Goal: Information Seeking & Learning: Check status

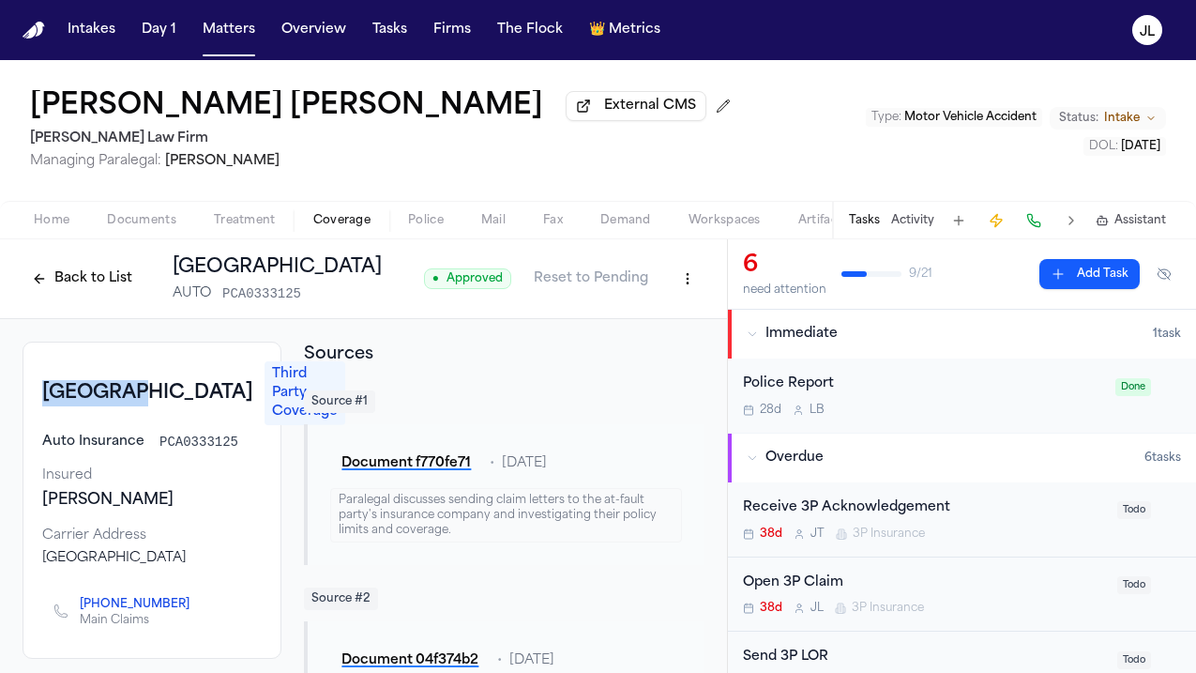
scroll to position [11, 0]
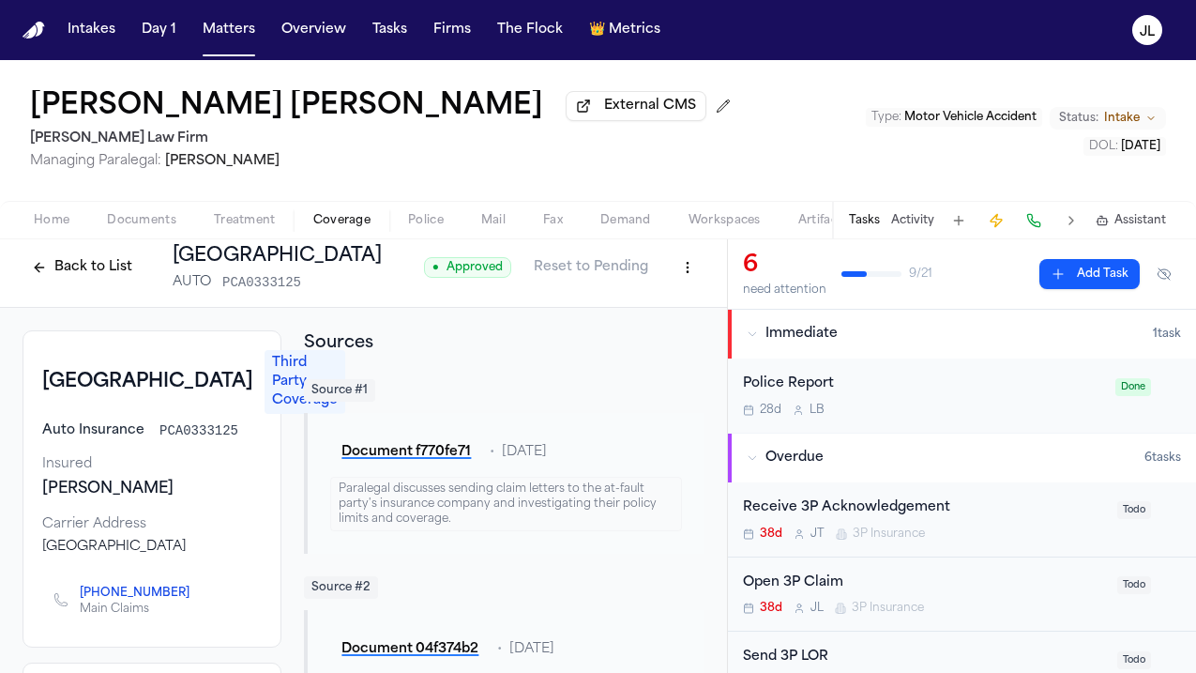
click at [221, 47] on nav "Intakes Day 1 Matters Overview Tasks Firms The Flock 👑 Metrics JL" at bounding box center [598, 30] width 1196 height 60
click at [221, 36] on button "Matters" at bounding box center [229, 30] width 68 height 34
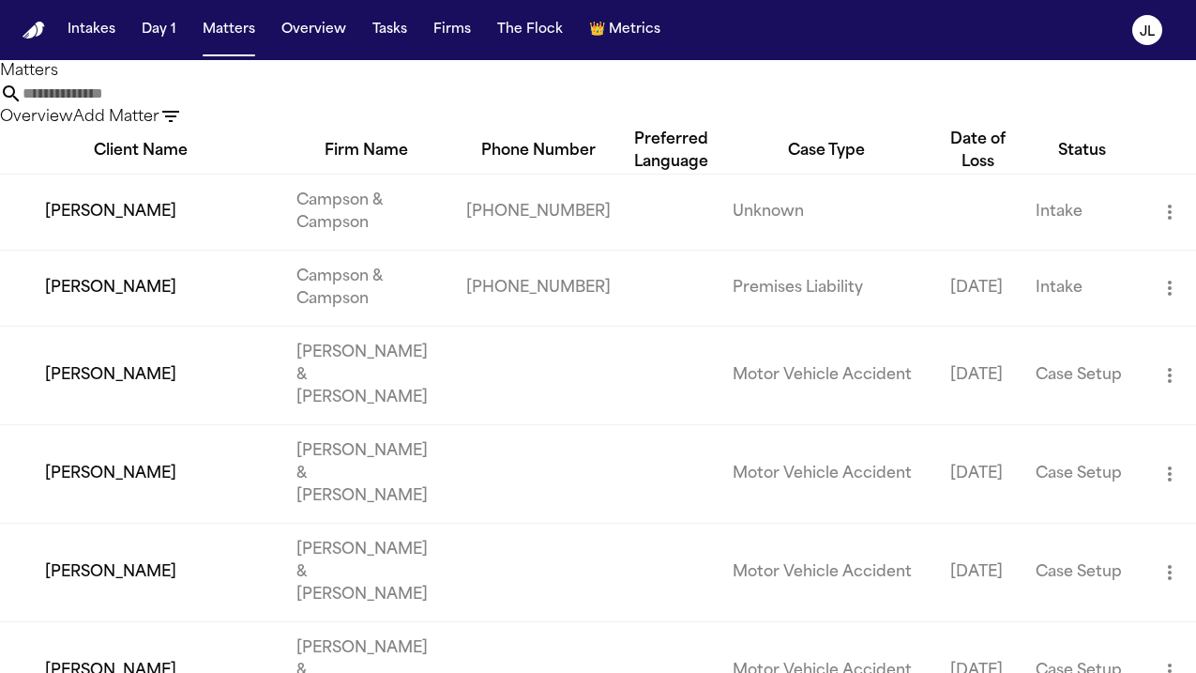
click at [173, 105] on input "text" at bounding box center [98, 94] width 150 height 23
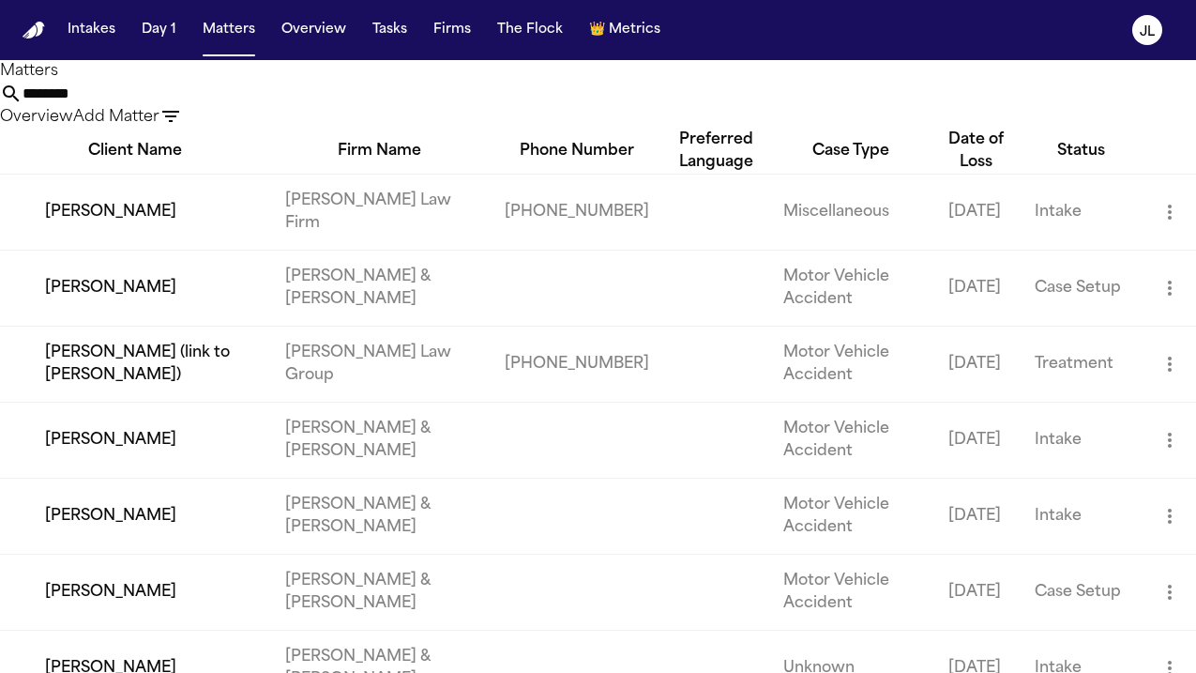
type input "********"
click at [116, 250] on td "[PERSON_NAME]" at bounding box center [135, 212] width 270 height 76
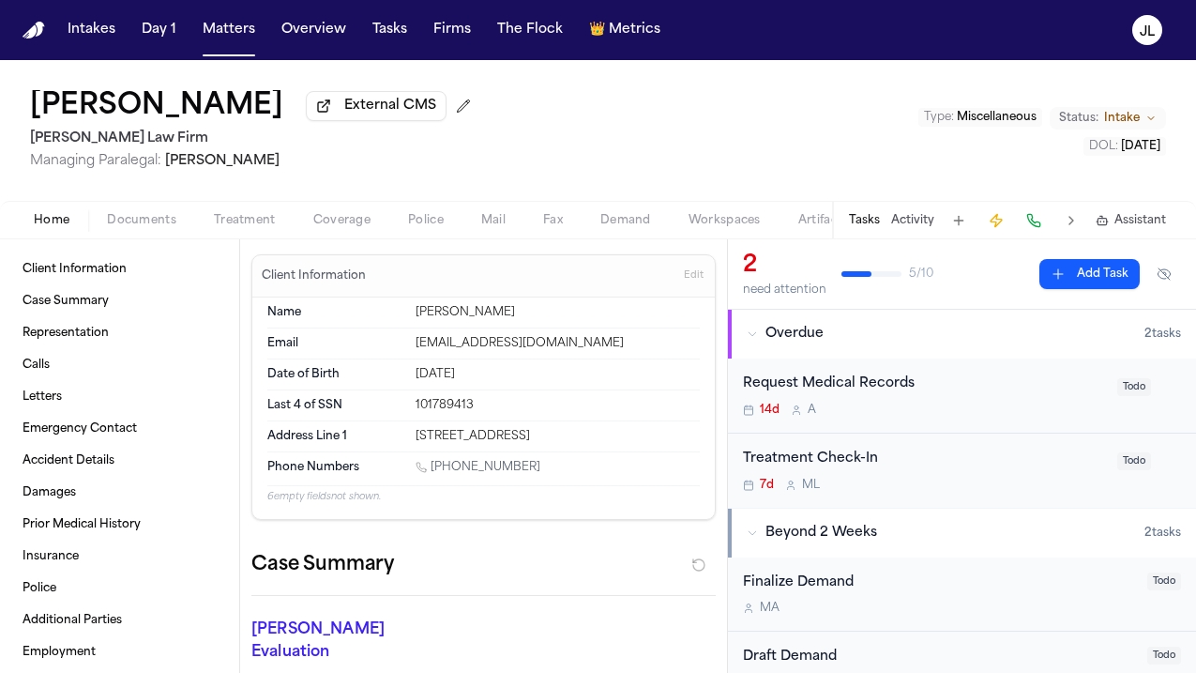
click at [346, 217] on span "Coverage" at bounding box center [341, 220] width 57 height 15
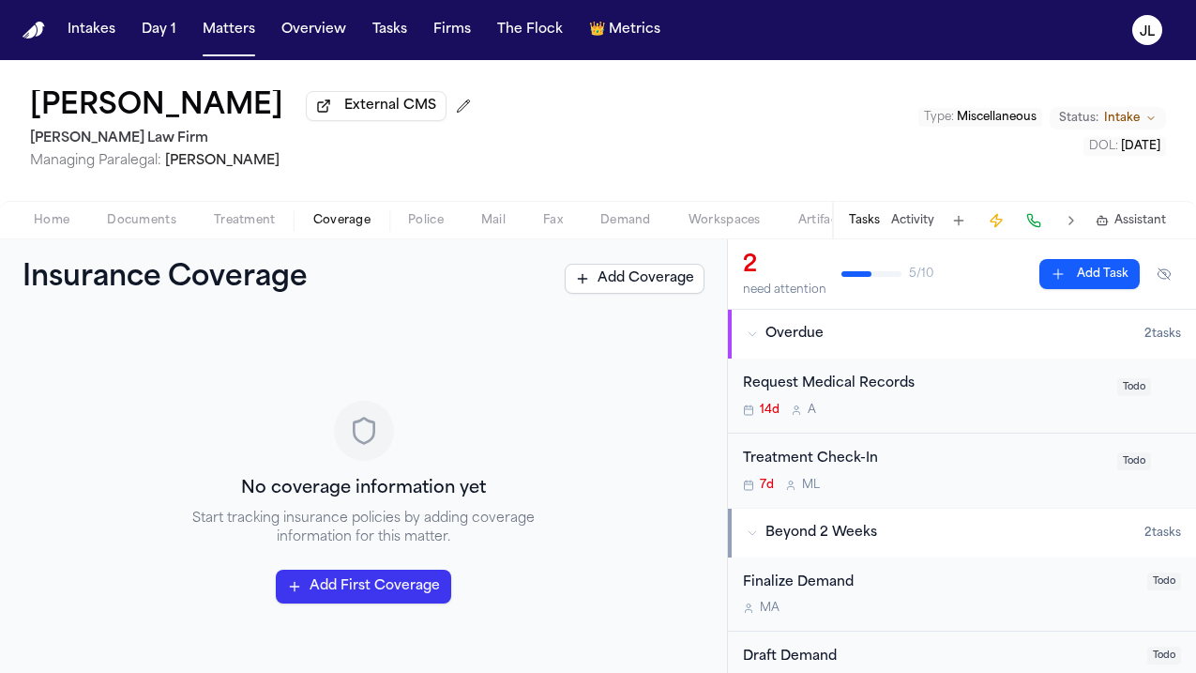
click at [56, 225] on span "Home" at bounding box center [52, 220] width 36 height 15
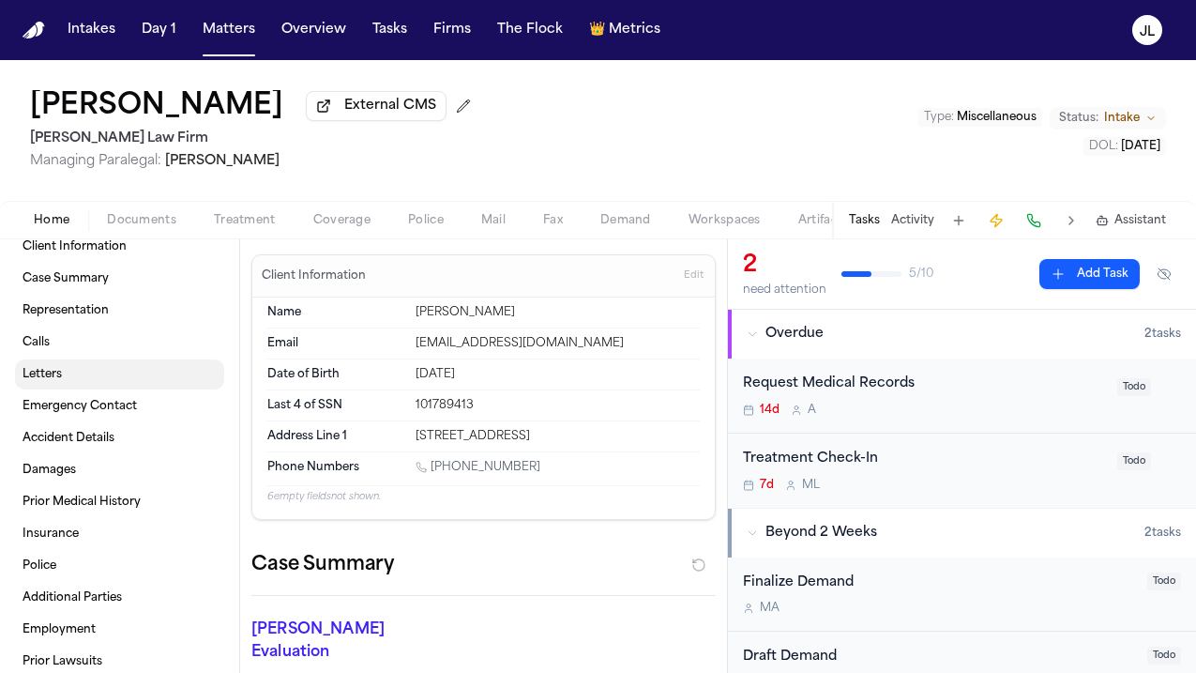
scroll to position [29, 0]
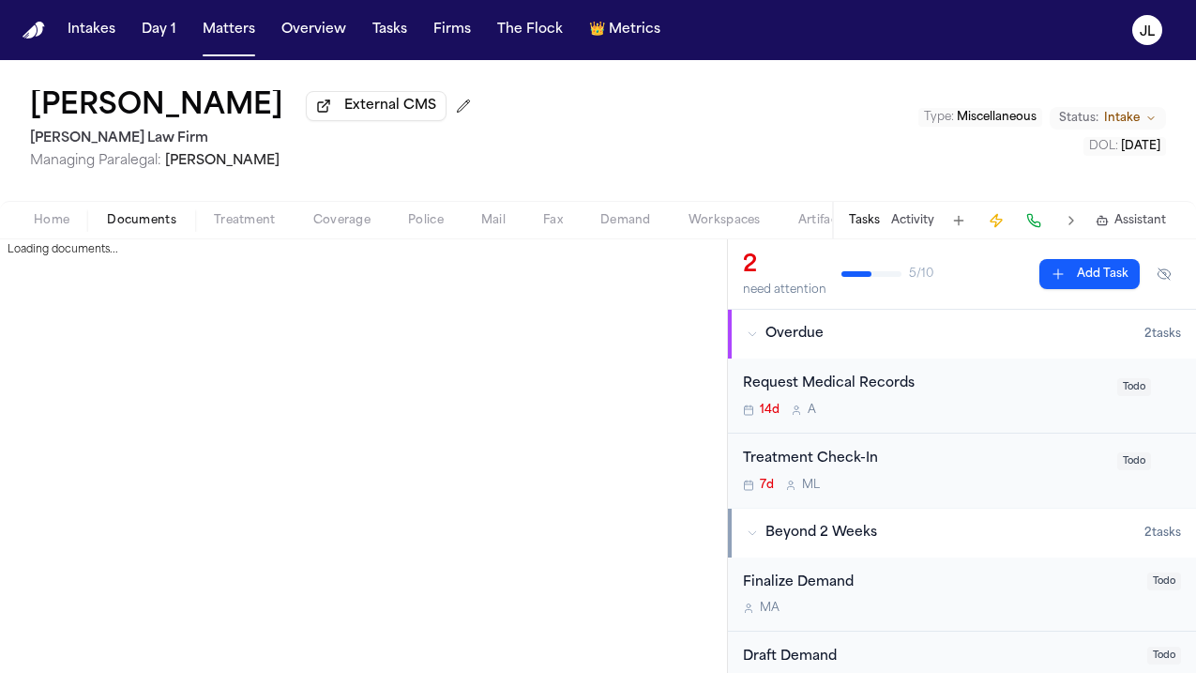
click at [123, 226] on span "Documents" at bounding box center [141, 220] width 69 height 15
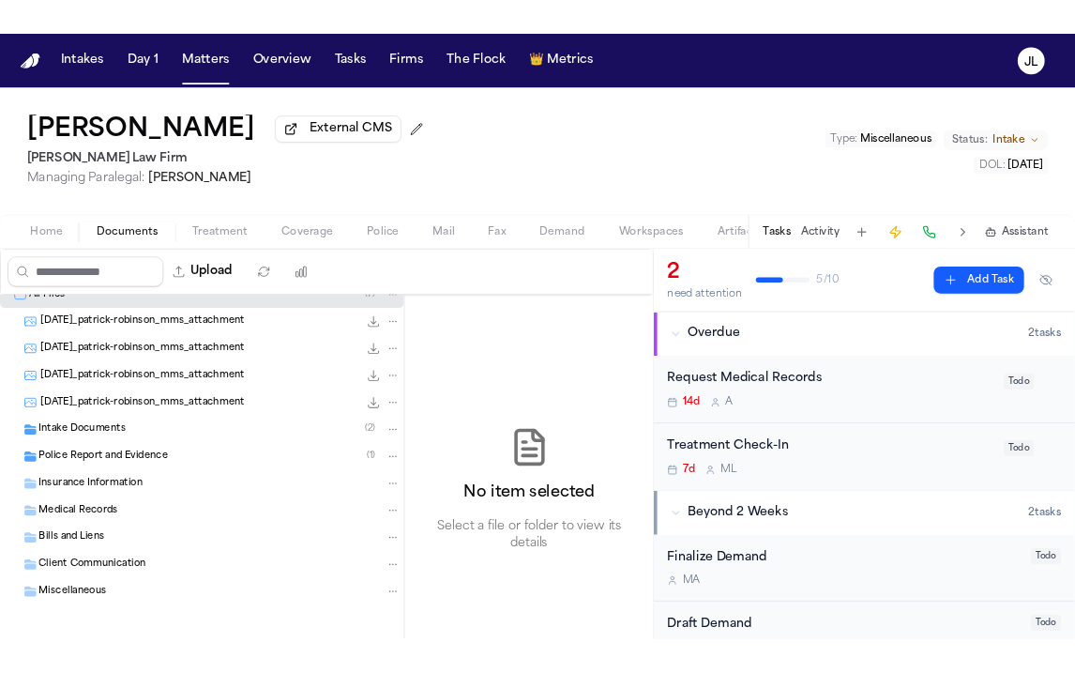
scroll to position [24, 0]
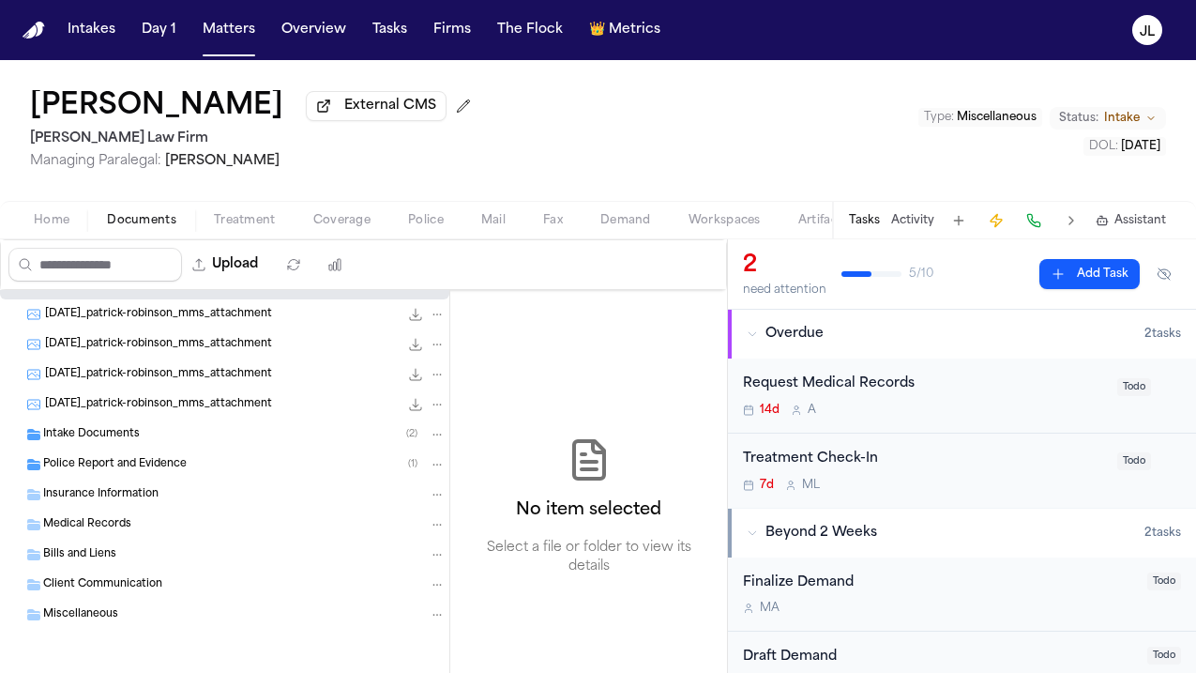
click at [96, 497] on span "Insurance Information" at bounding box center [100, 495] width 115 height 16
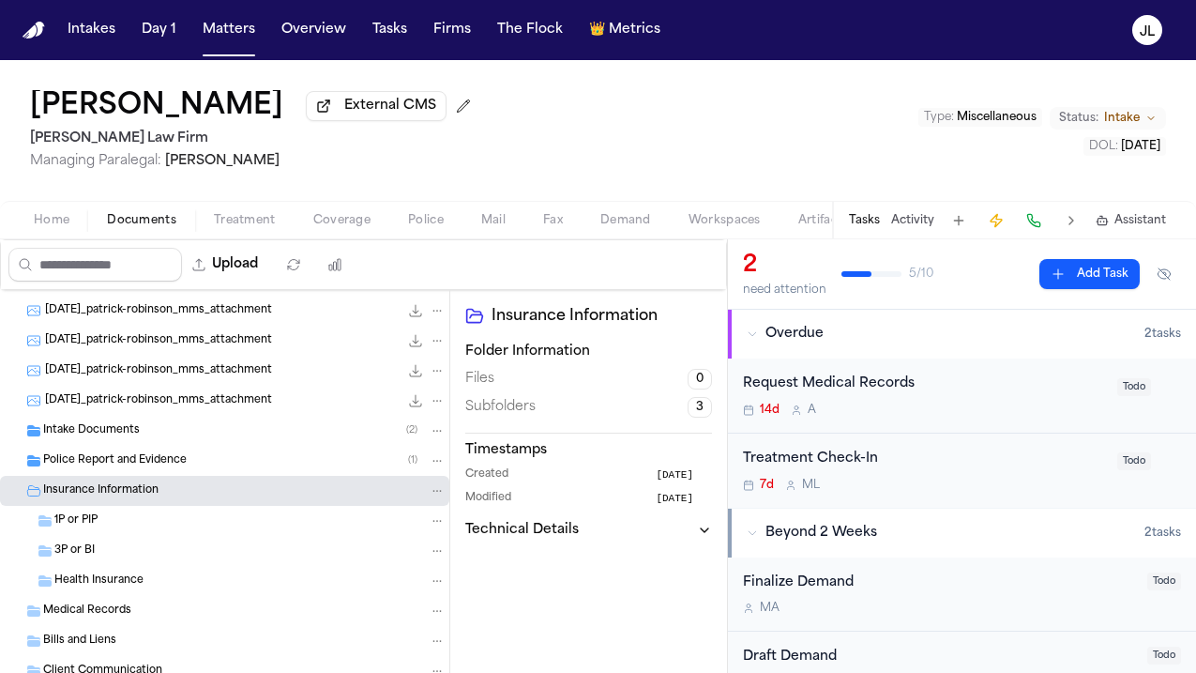
click at [96, 461] on span "Police Report and Evidence" at bounding box center [115, 461] width 144 height 16
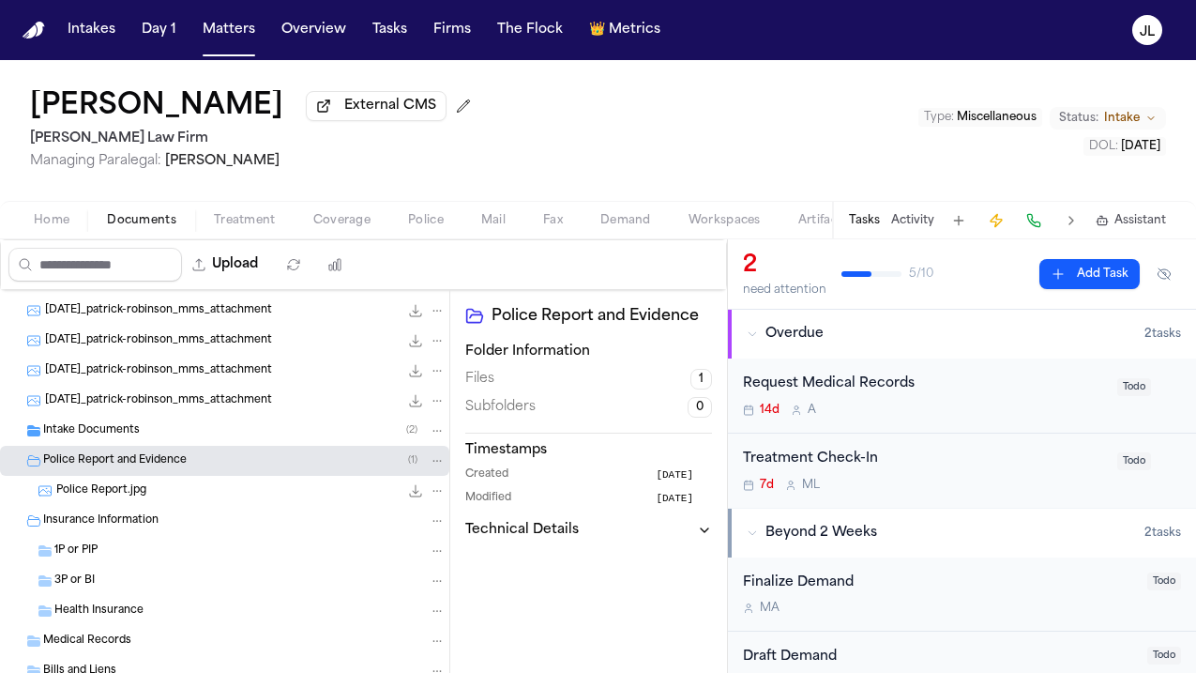
click at [104, 494] on span "Police Report.jpg" at bounding box center [101, 491] width 90 height 16
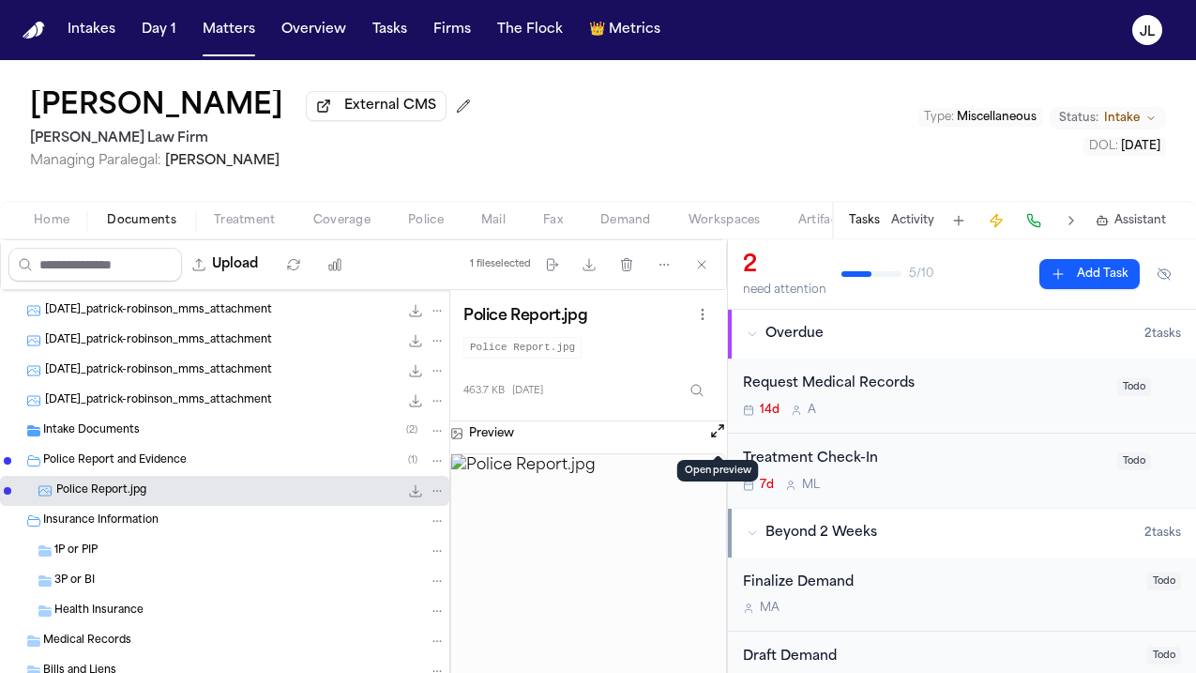
click at [716, 434] on button "Open preview" at bounding box center [717, 430] width 19 height 19
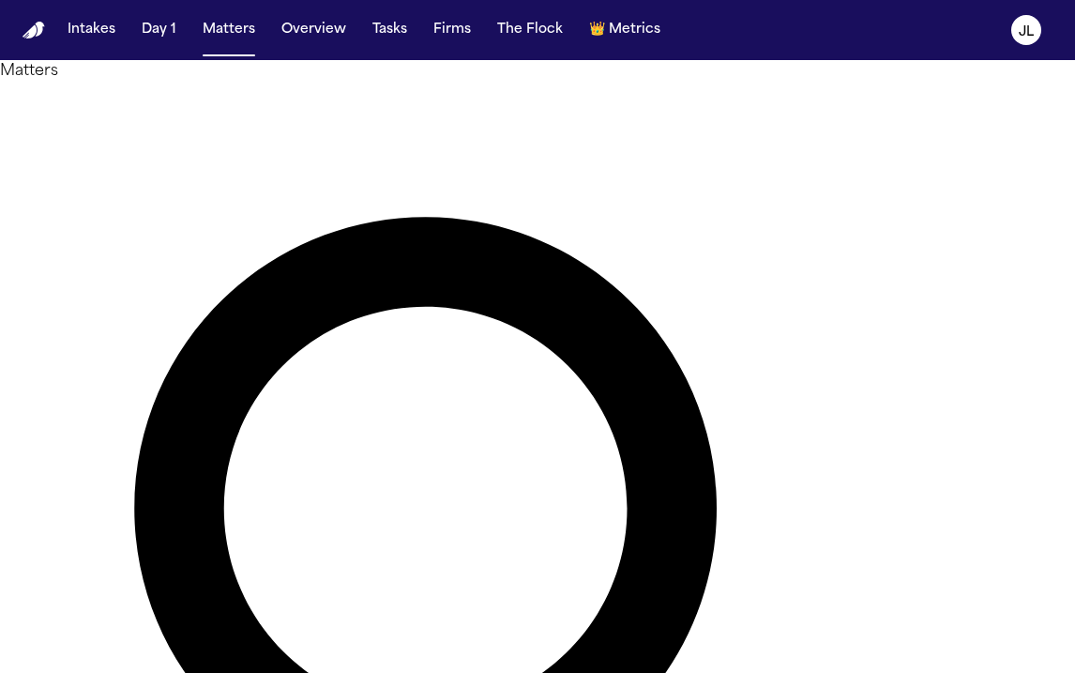
type input "**********"
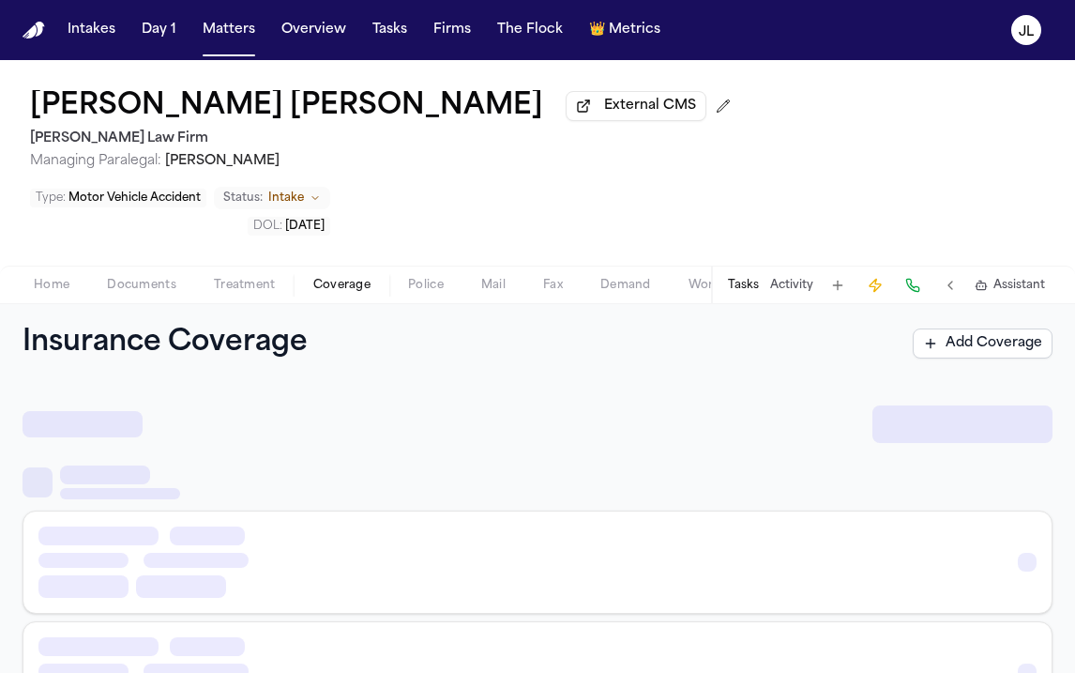
click at [317, 278] on span "Coverage" at bounding box center [341, 285] width 57 height 15
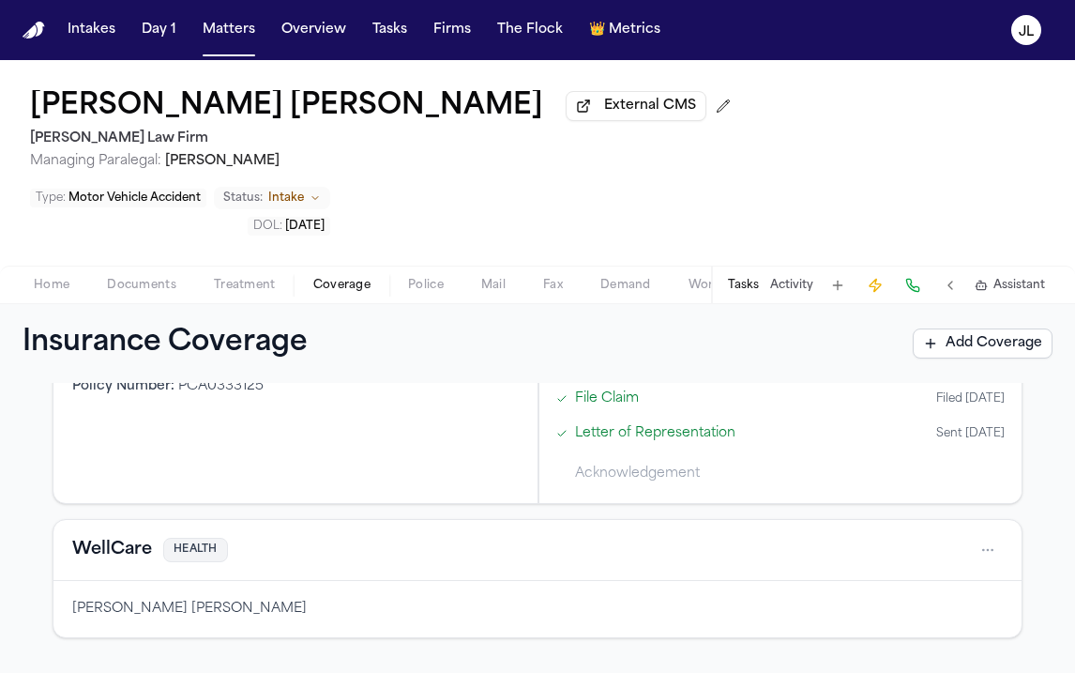
scroll to position [458, 0]
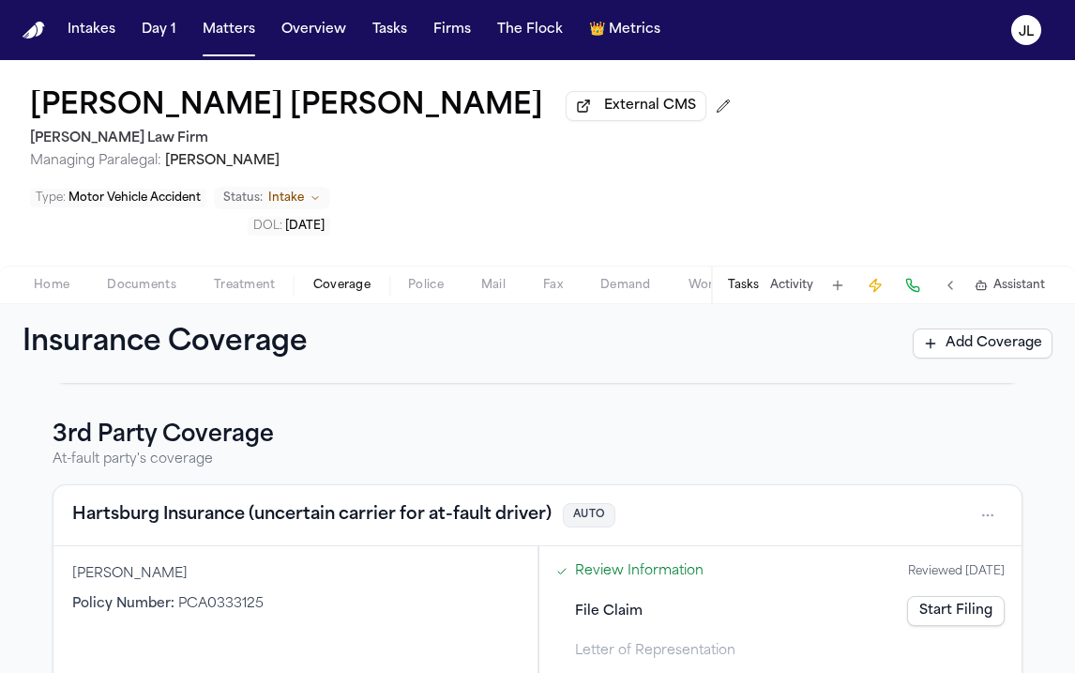
click at [286, 502] on button "Hartsburg Insurance (uncertain carrier for at-fault driver)" at bounding box center [311, 515] width 479 height 26
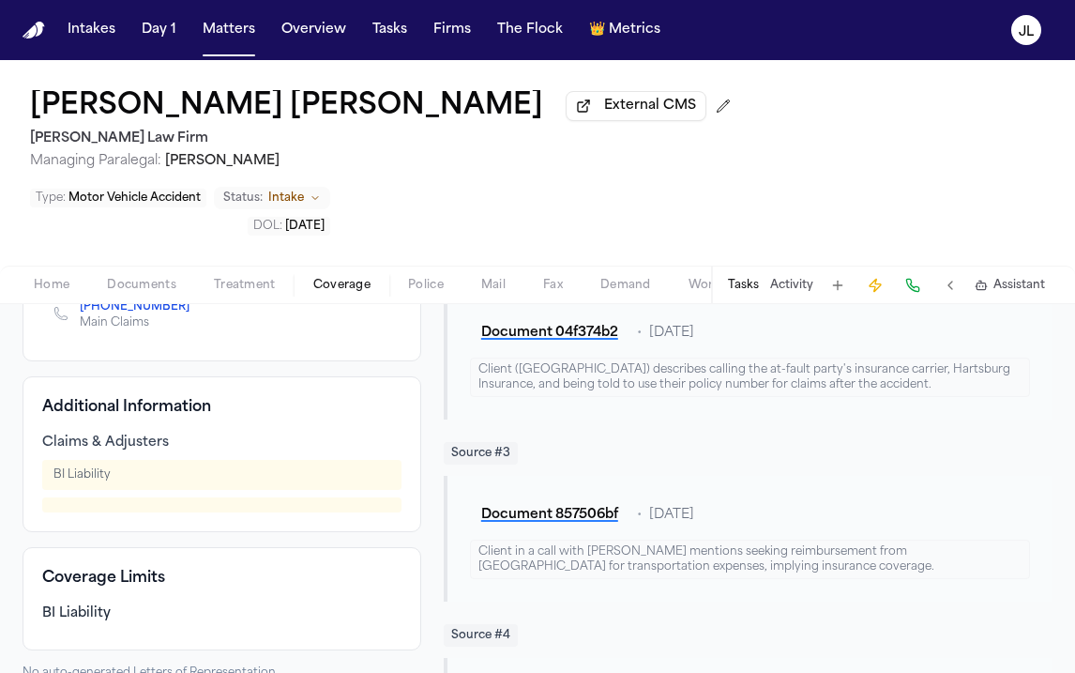
scroll to position [383, 0]
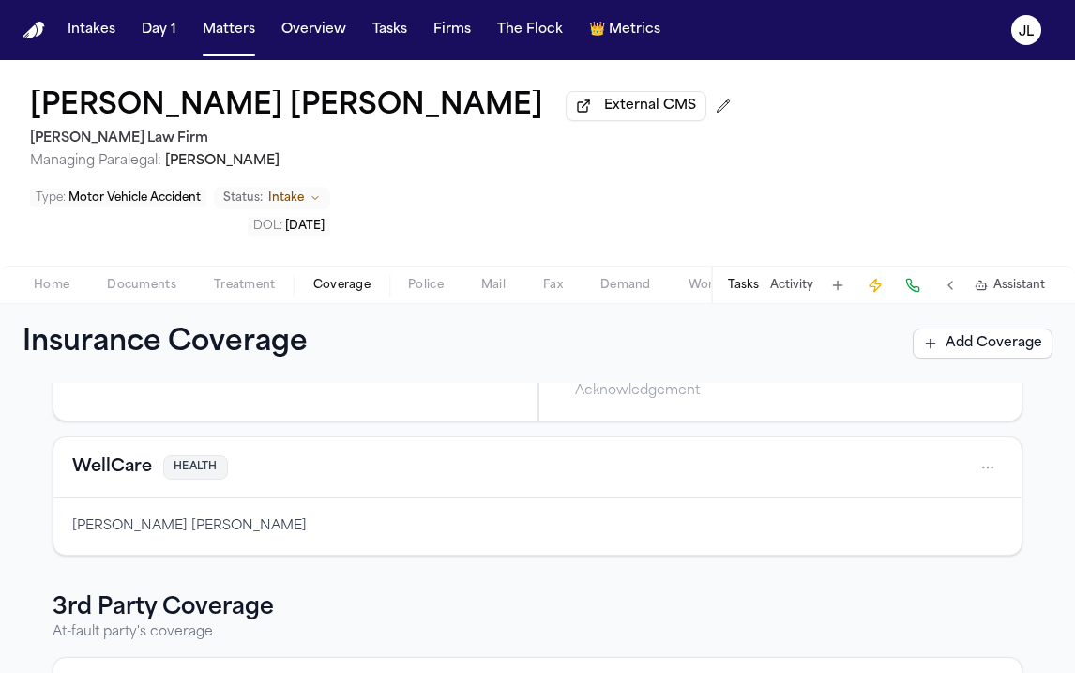
scroll to position [458, 0]
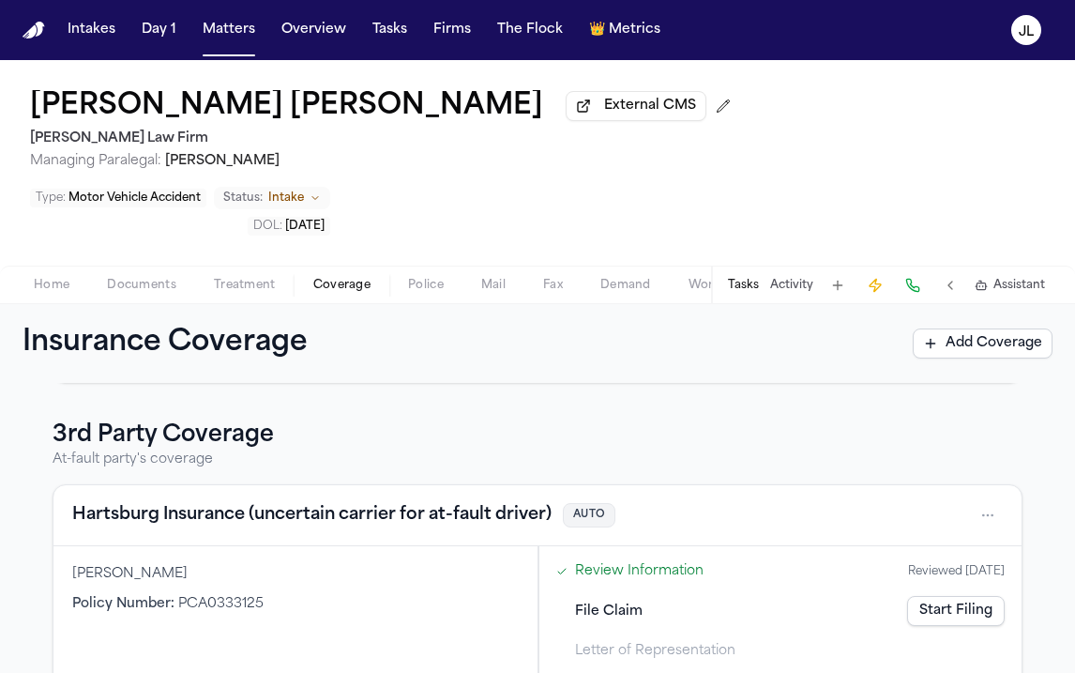
click at [233, 502] on button "Hartsburg Insurance (uncertain carrier for at-fault driver)" at bounding box center [311, 515] width 479 height 26
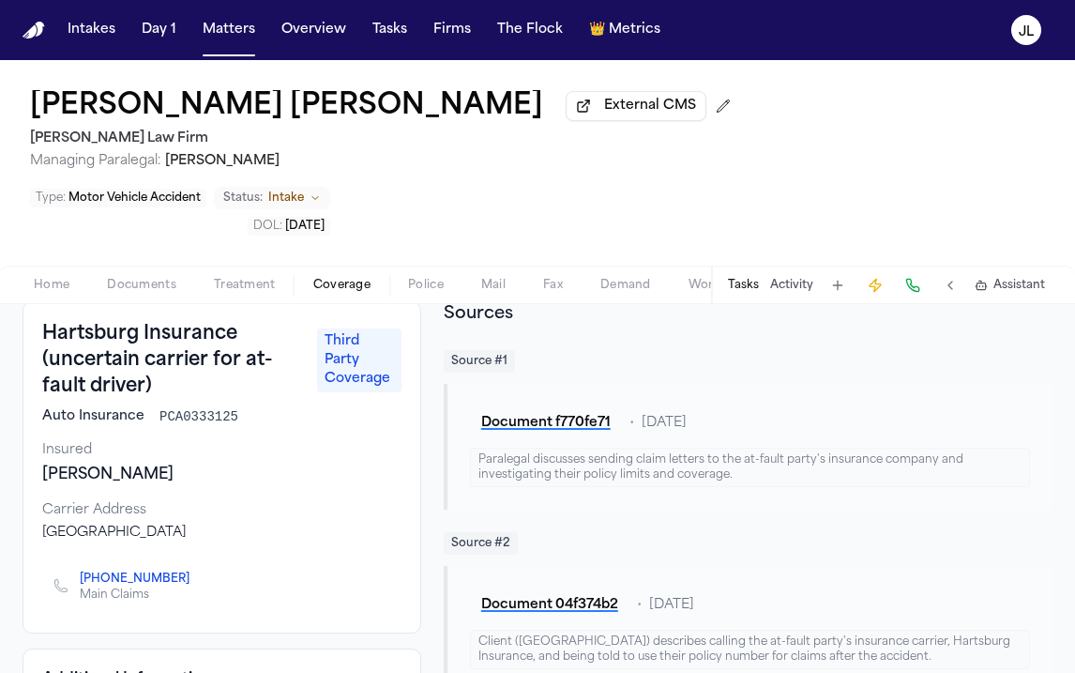
scroll to position [114, 0]
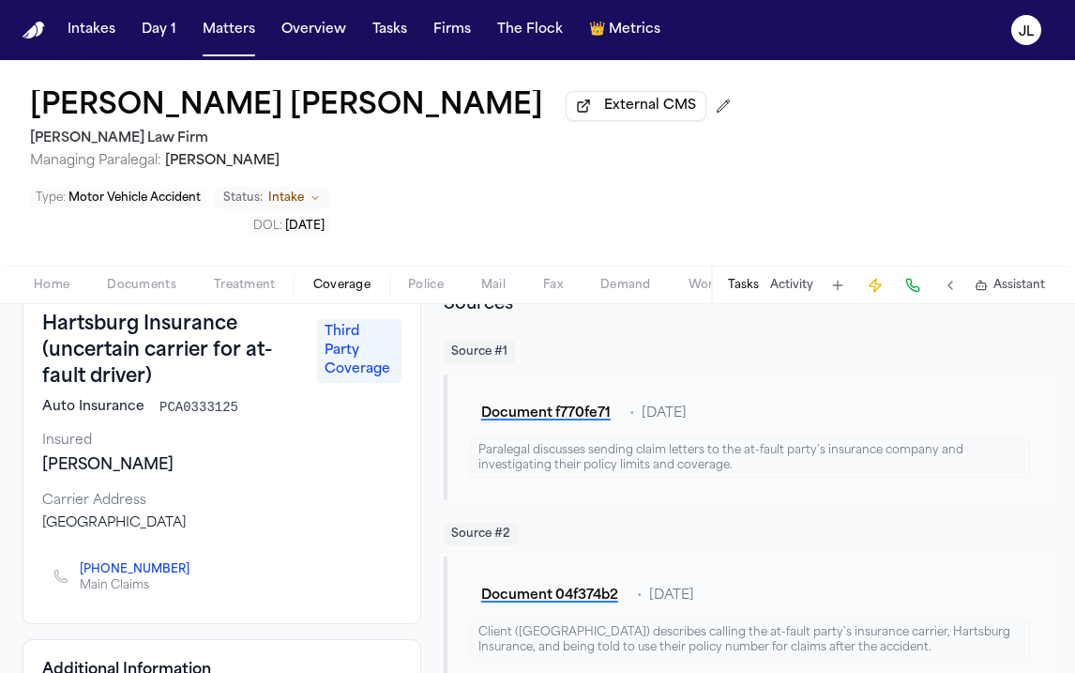
click at [914, 272] on button at bounding box center [913, 285] width 26 height 26
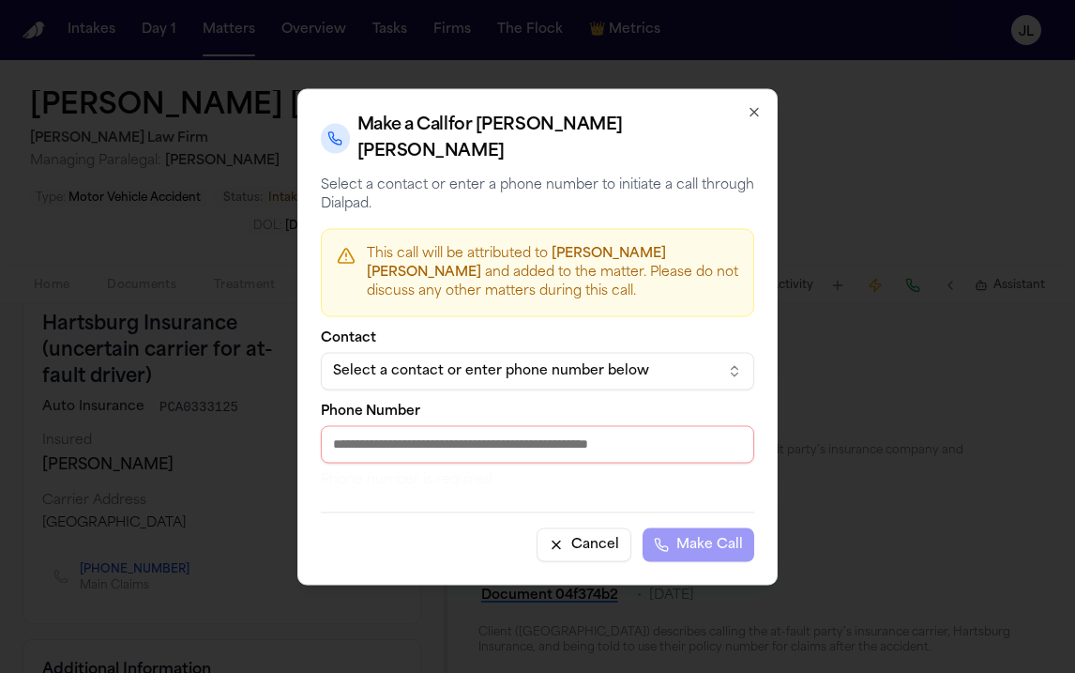
click at [475, 425] on input "Phone Number" at bounding box center [537, 444] width 433 height 38
paste input "**********"
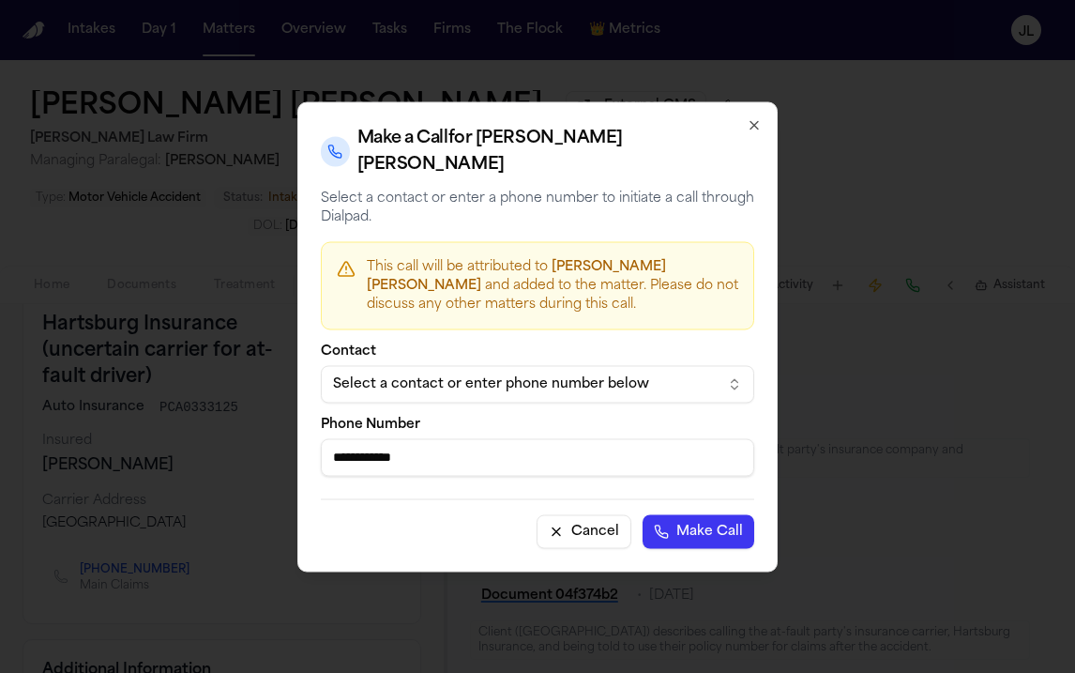
type input "**********"
click at [689, 521] on button "Make Call" at bounding box center [699, 531] width 112 height 34
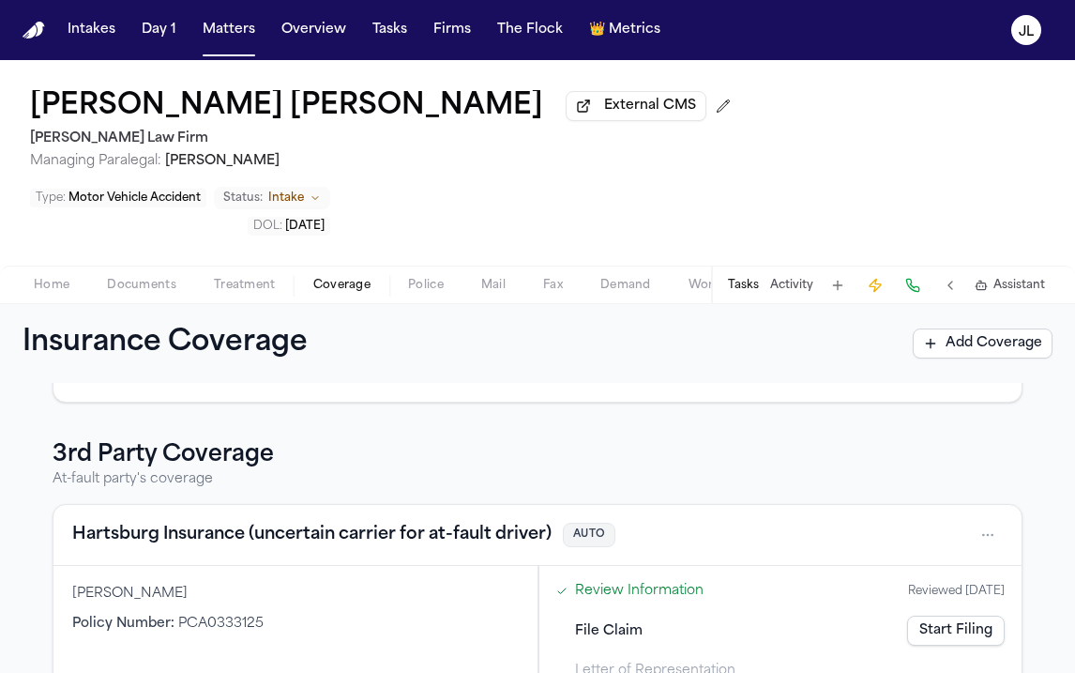
scroll to position [458, 0]
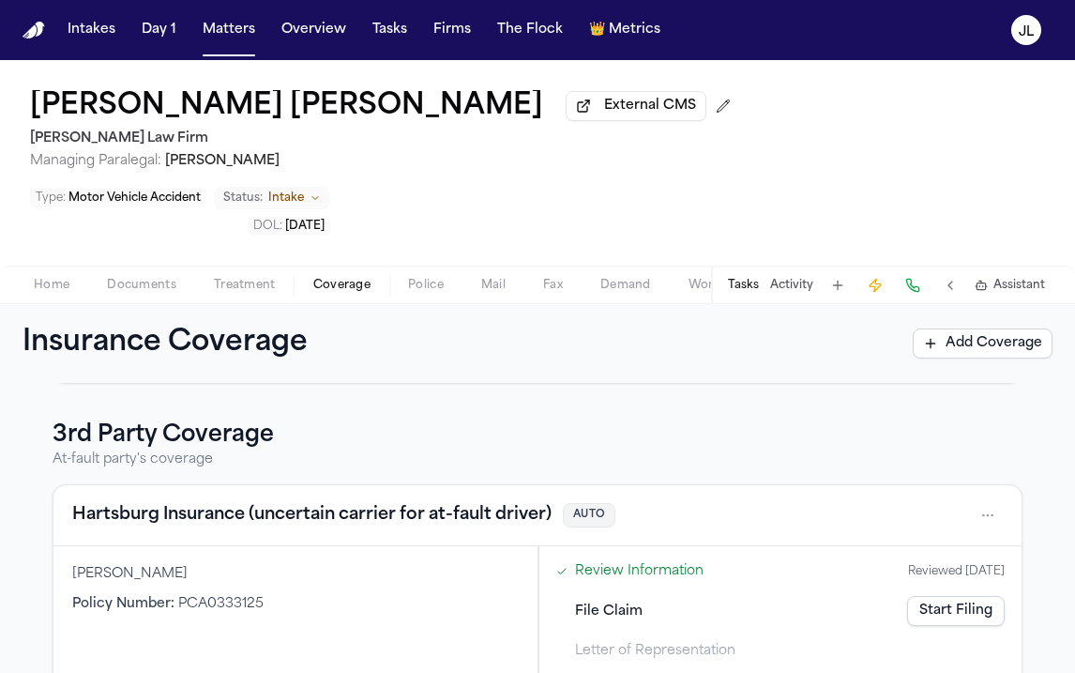
click at [301, 502] on button "Hartsburg Insurance (uncertain carrier for at-fault driver)" at bounding box center [311, 515] width 479 height 26
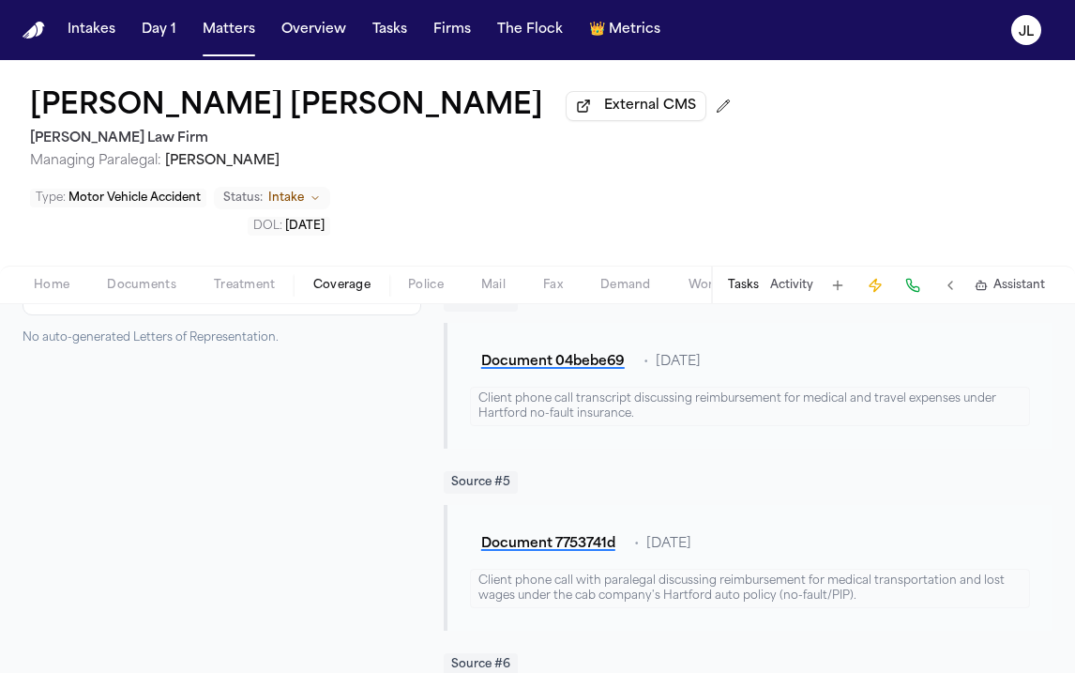
scroll to position [714, 0]
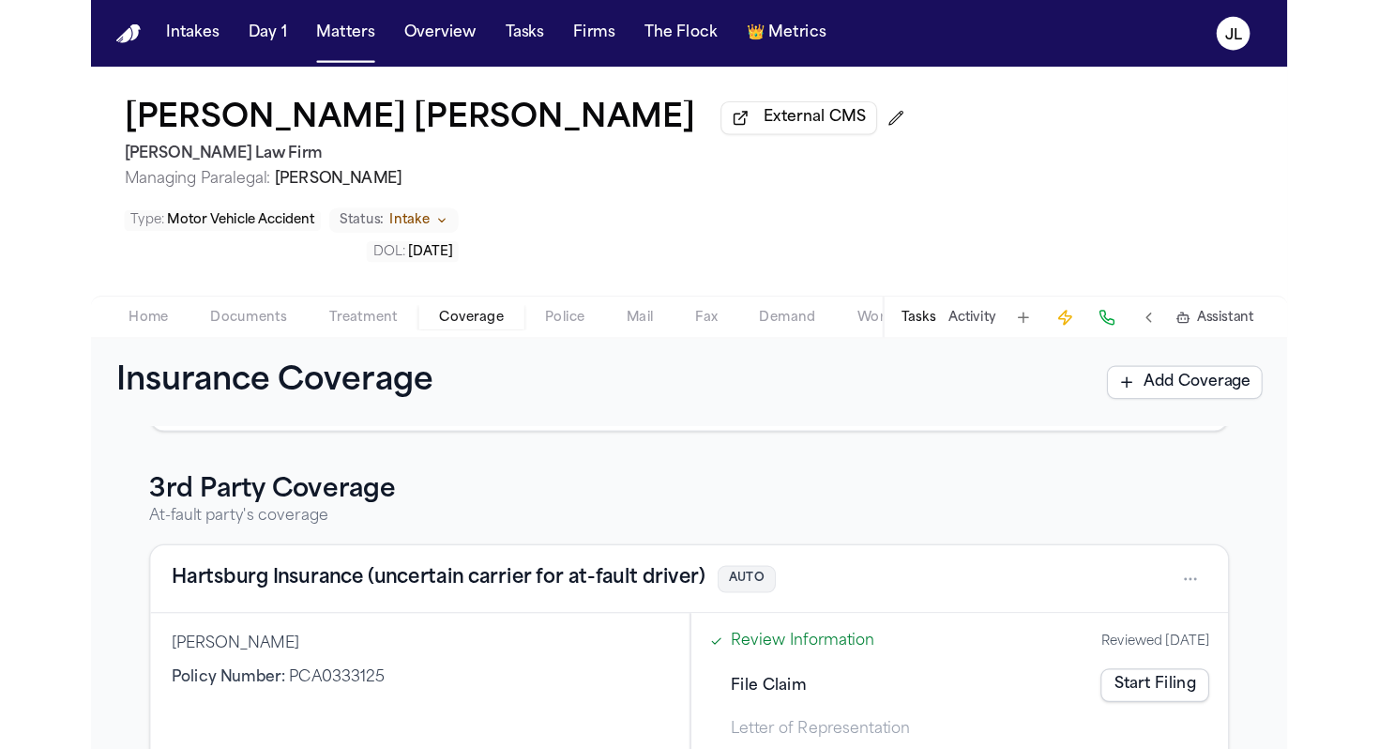
scroll to position [458, 0]
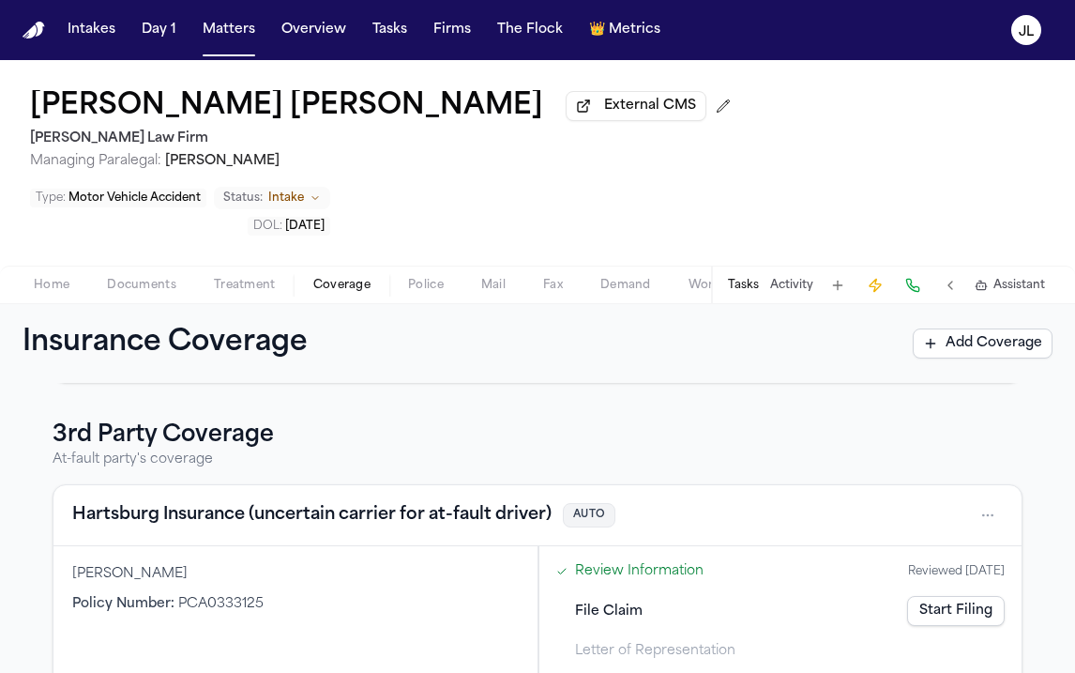
click at [259, 502] on button "Hartsburg Insurance (uncertain carrier for at-fault driver)" at bounding box center [311, 515] width 479 height 26
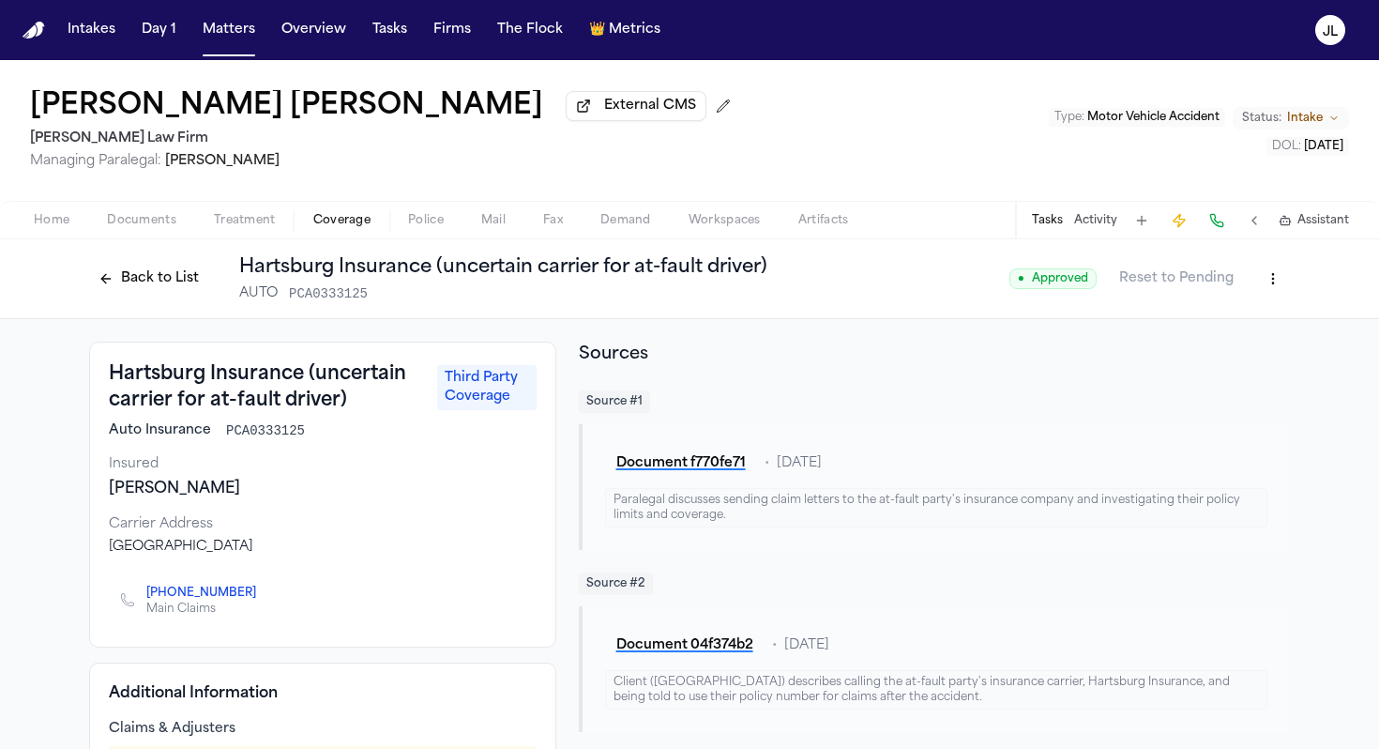
click at [147, 280] on button "Back to List" at bounding box center [148, 279] width 119 height 30
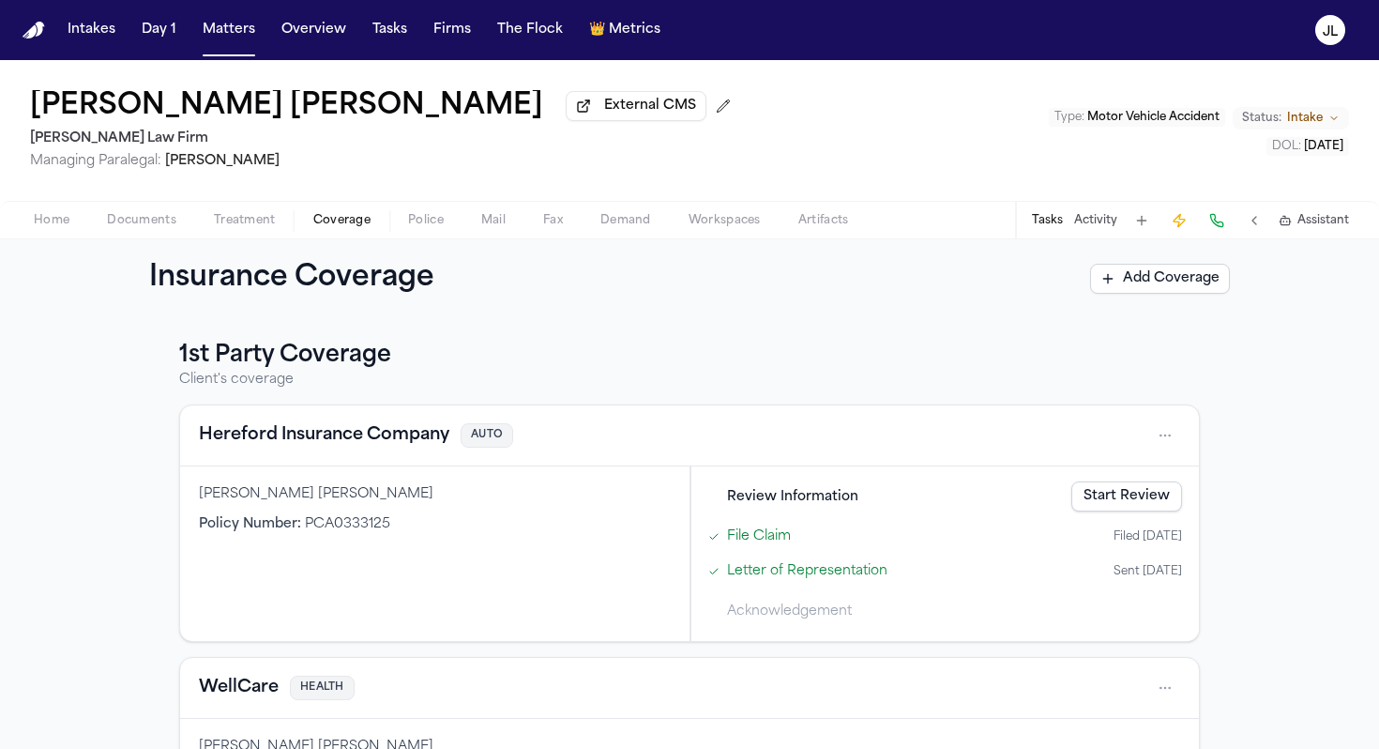
click at [302, 444] on button "Hereford Insurance Company" at bounding box center [324, 435] width 251 height 26
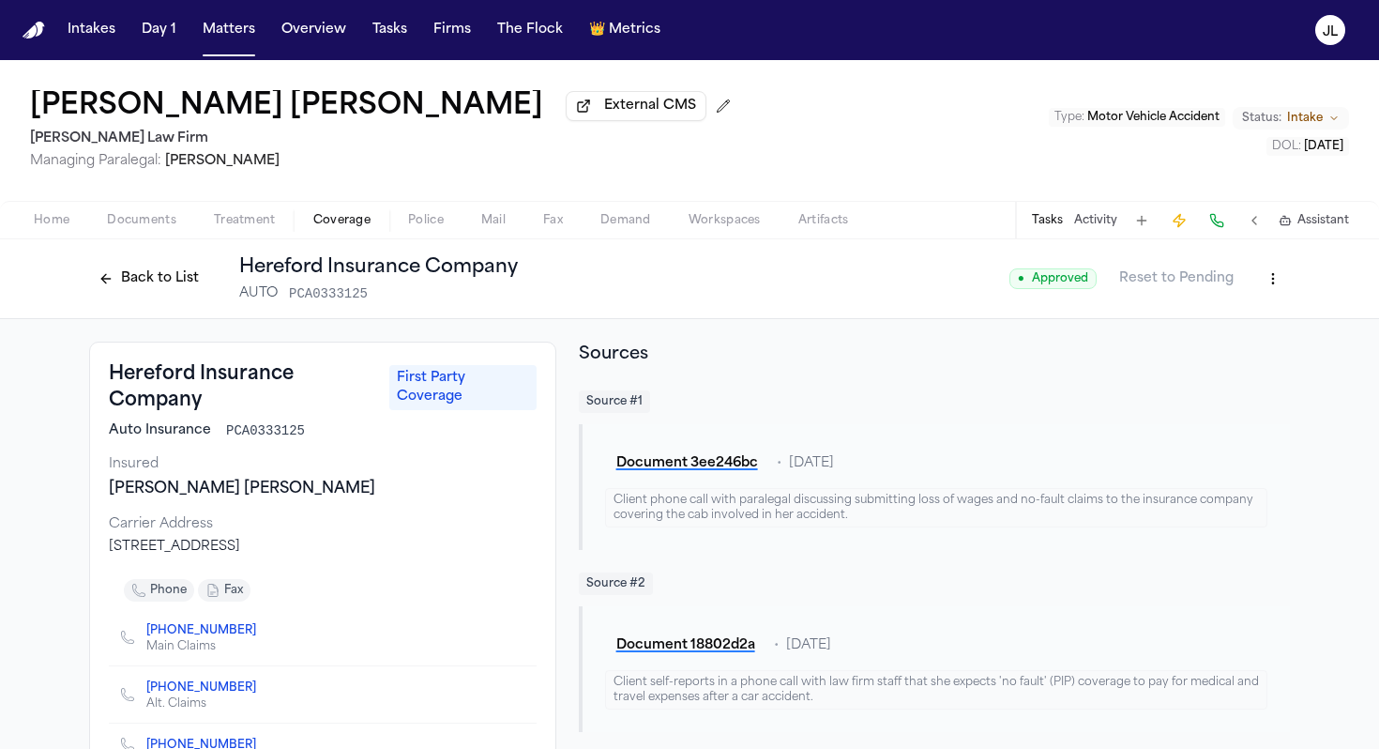
click at [112, 275] on button "Back to List" at bounding box center [148, 279] width 119 height 30
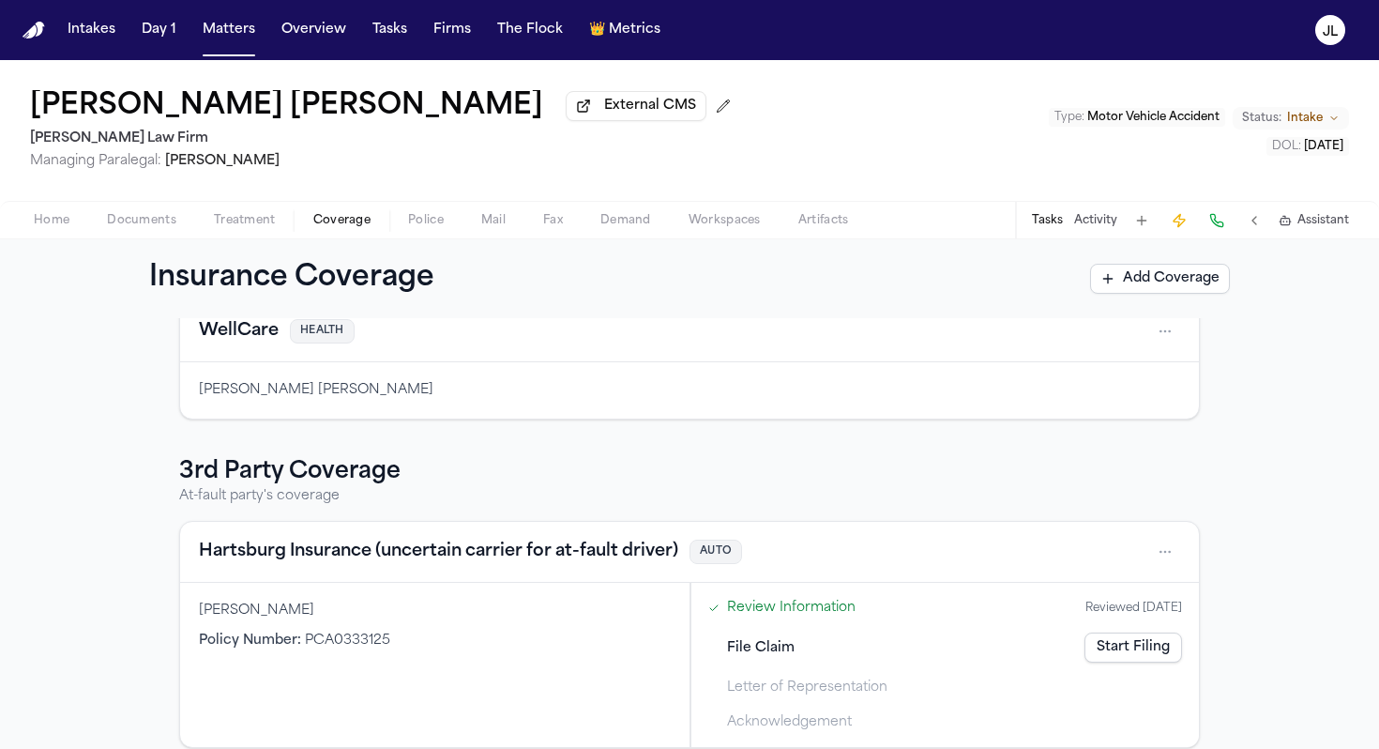
scroll to position [382, 0]
